Goal: Download file/media

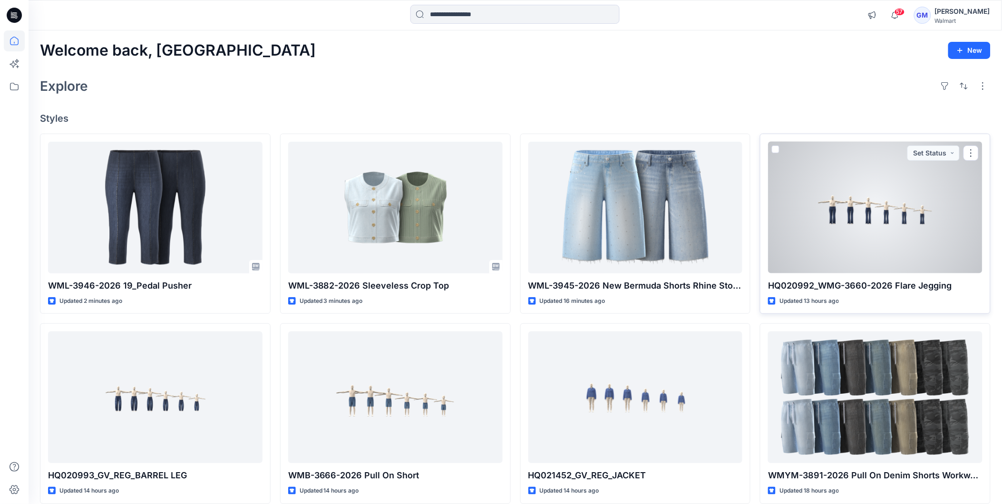
click at [874, 224] on div at bounding box center [875, 208] width 215 height 132
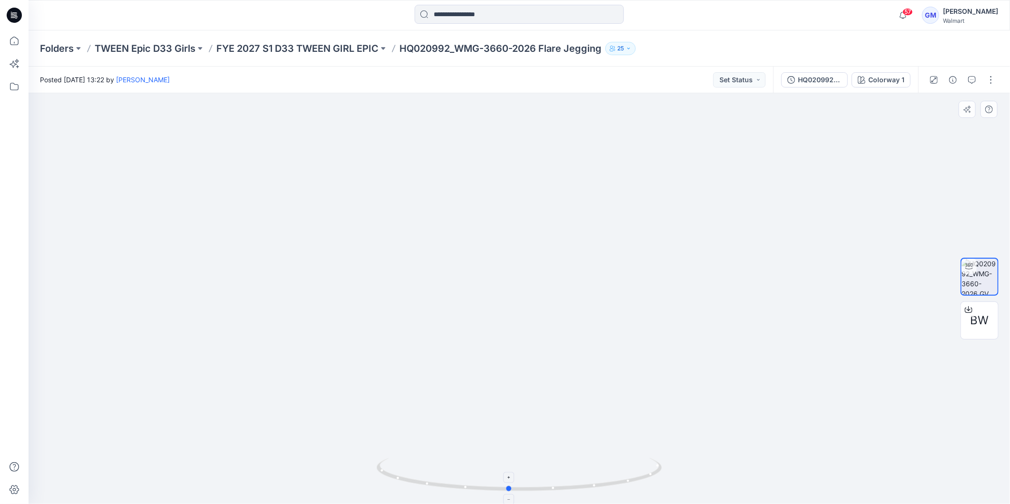
drag, startPoint x: 568, startPoint y: 490, endPoint x: 557, endPoint y: 479, distance: 15.8
click at [557, 479] on icon at bounding box center [521, 476] width 288 height 36
drag, startPoint x: 559, startPoint y: 482, endPoint x: -2, endPoint y: 445, distance: 562.5
click at [0, 445] on html "57 Notifications Your style WML-3946-2026 19_Pedal Pusher has been updated with…" at bounding box center [505, 252] width 1010 height 504
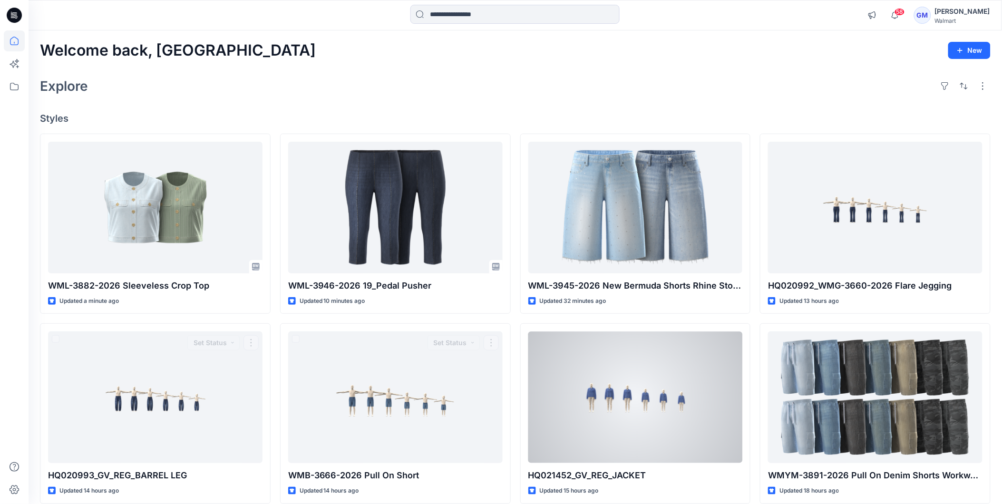
scroll to position [13, 0]
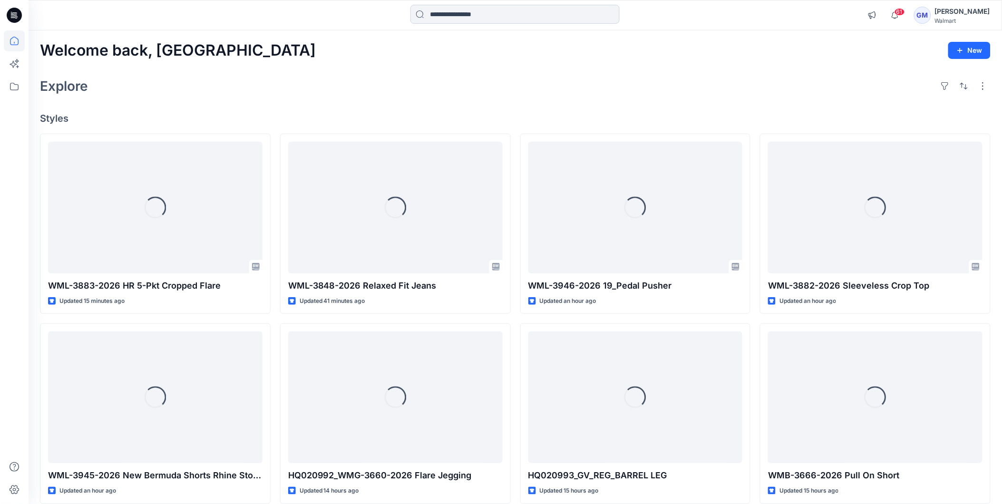
click at [477, 16] on input at bounding box center [515, 14] width 209 height 19
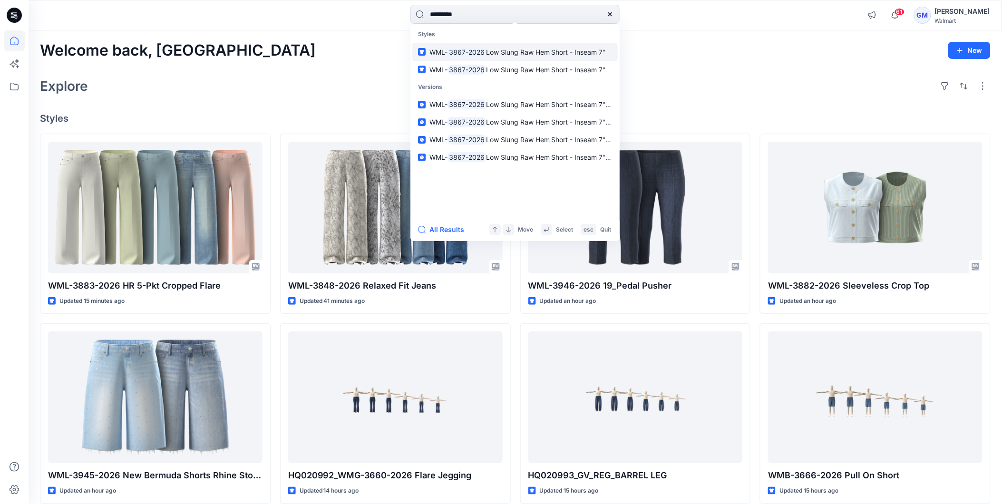
type input "*********"
click at [446, 231] on button "All Results" at bounding box center [444, 229] width 52 height 11
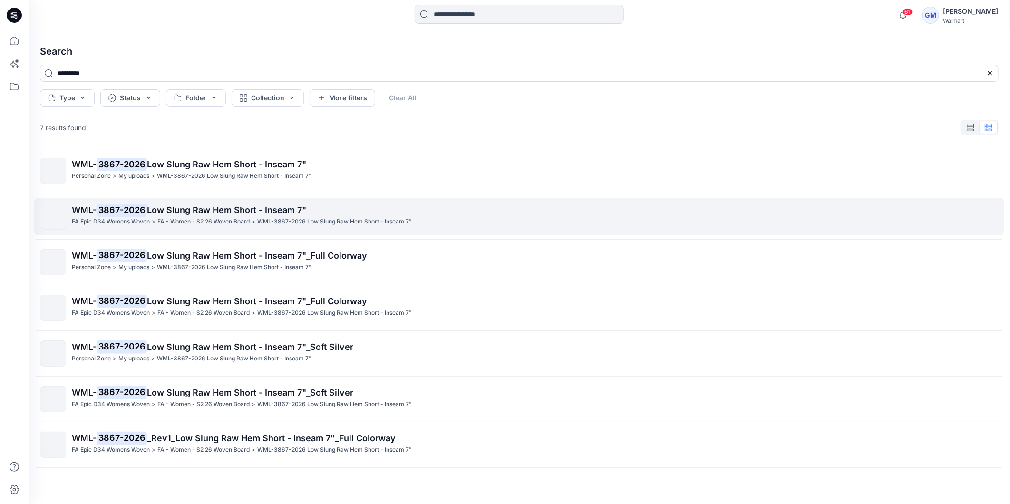
click at [164, 211] on span "Low Slung Raw Hem Short - Inseam 7"" at bounding box center [226, 210] width 159 height 10
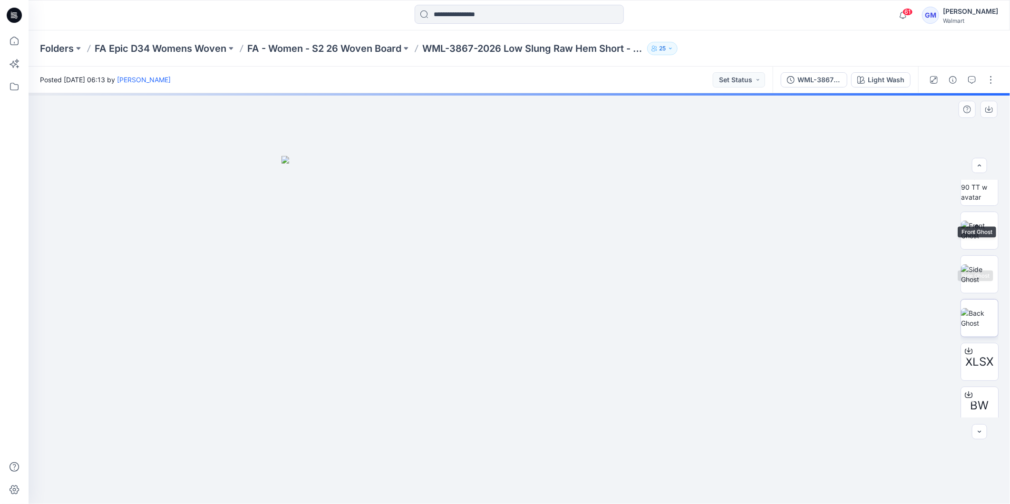
scroll to position [107, 0]
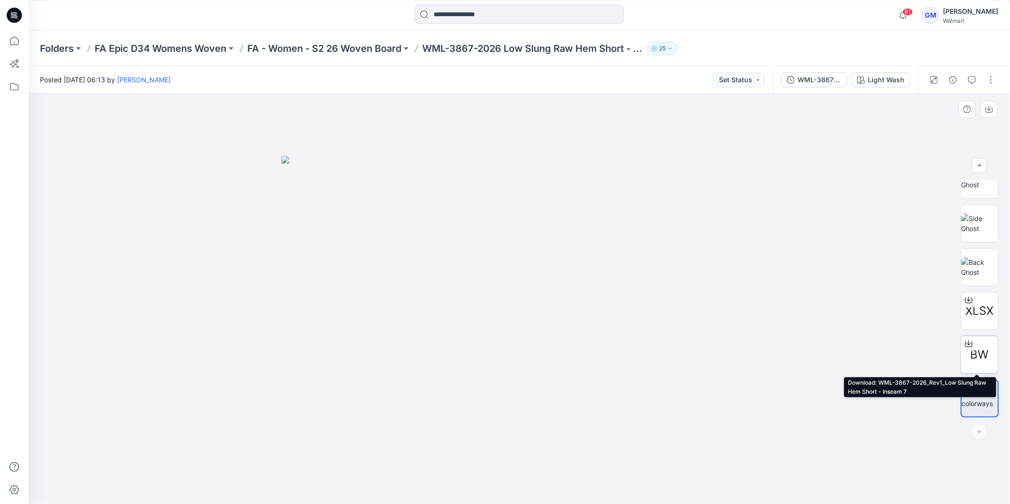
click at [980, 344] on div "BW" at bounding box center [980, 355] width 38 height 38
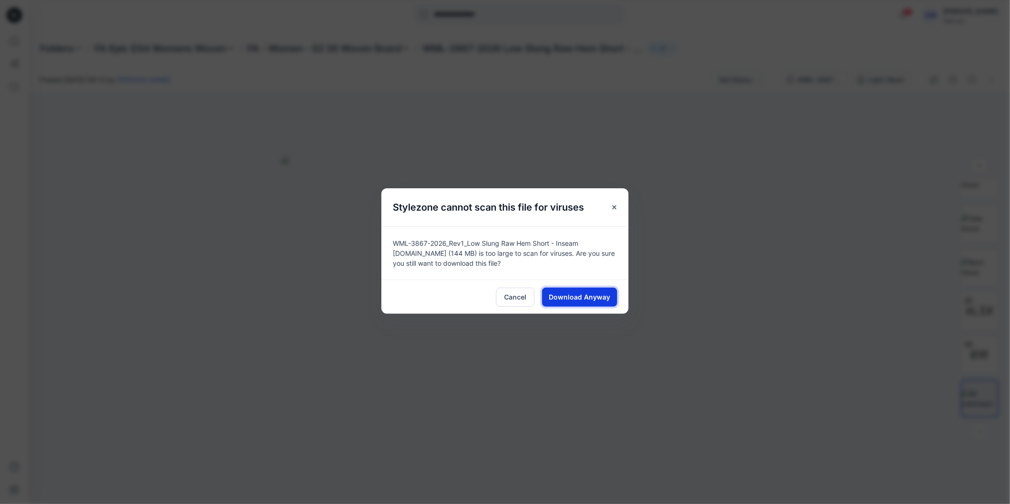
click at [584, 298] on span "Download Anyway" at bounding box center [579, 297] width 61 height 10
